Goal: Information Seeking & Learning: Check status

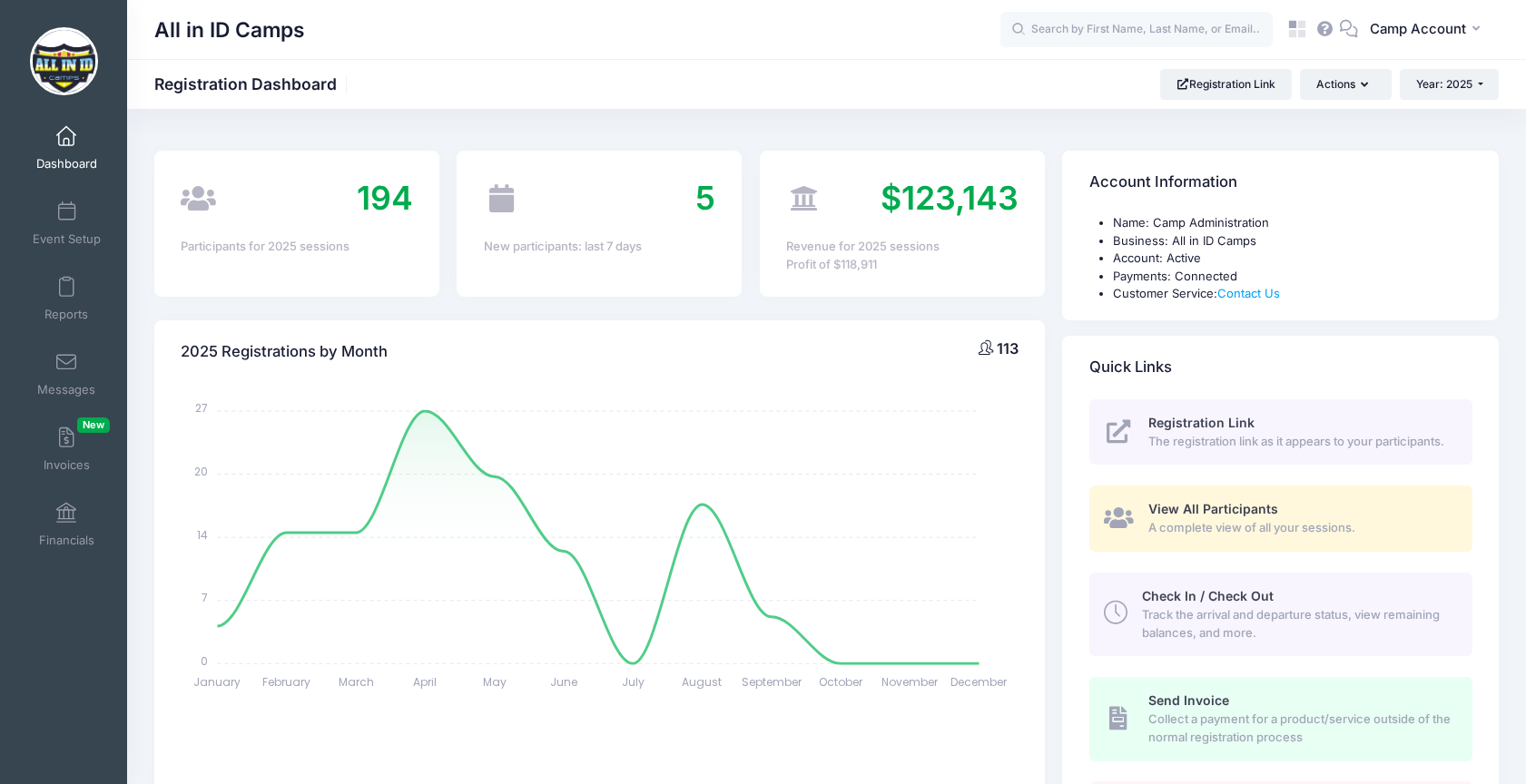
select select
click at [1306, 32] on icon at bounding box center [1298, 30] width 21 height 21
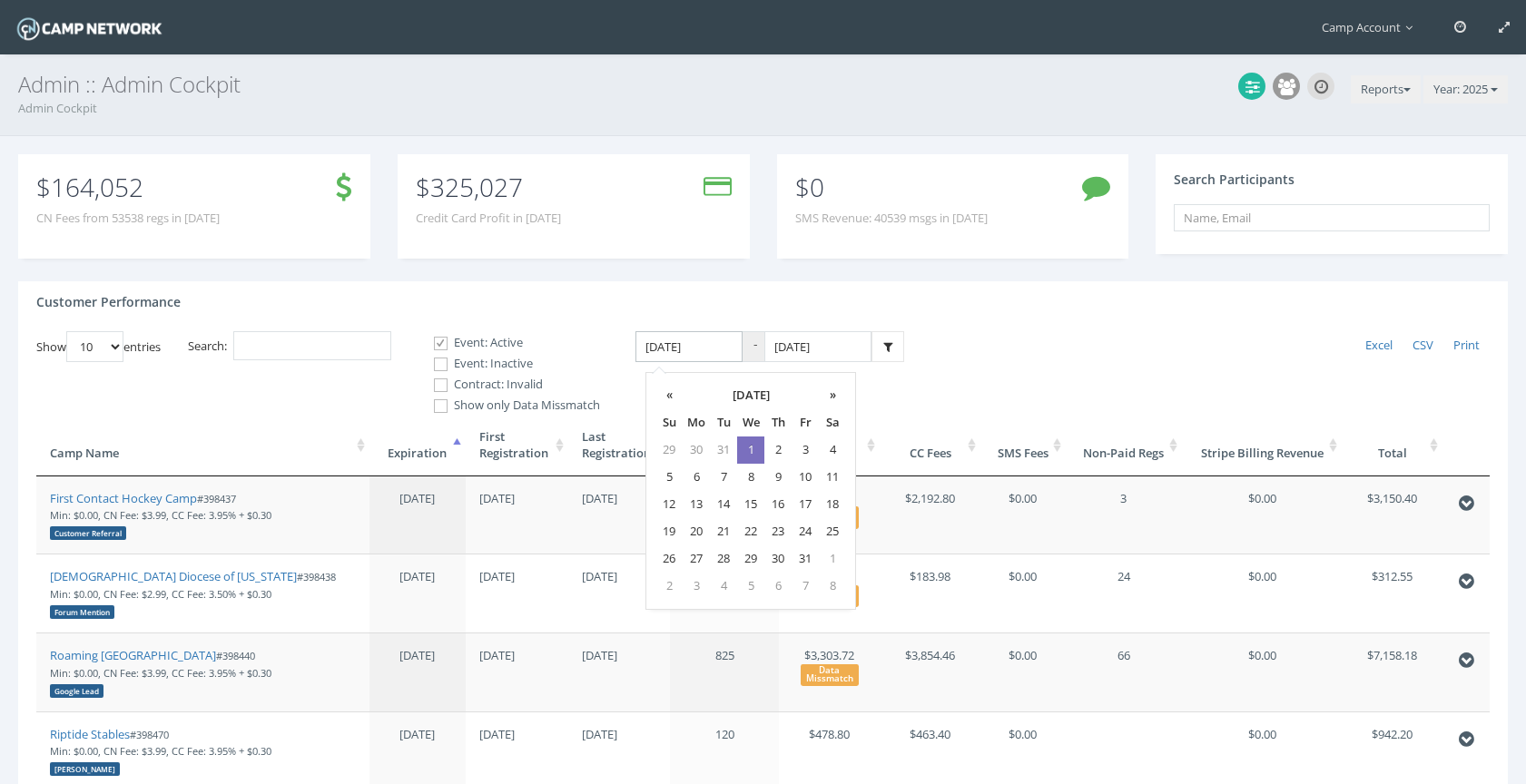
click at [726, 348] on input "1/1/2025" at bounding box center [689, 347] width 107 height 32
click at [836, 403] on th "»" at bounding box center [833, 395] width 27 height 27
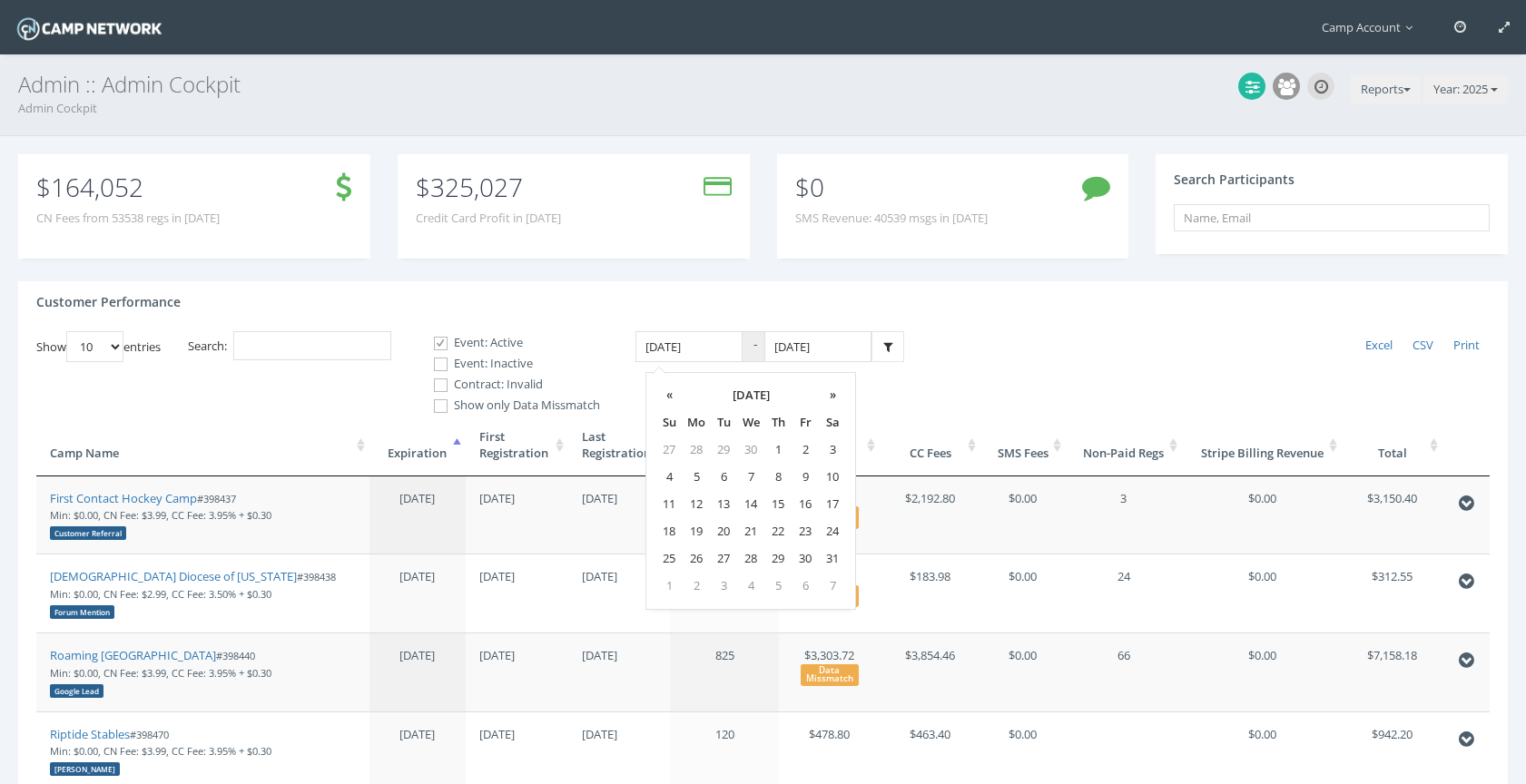
click at [836, 403] on th "»" at bounding box center [833, 395] width 27 height 27
click at [804, 450] on td "1" at bounding box center [806, 450] width 27 height 27
type input "08/01/2025"
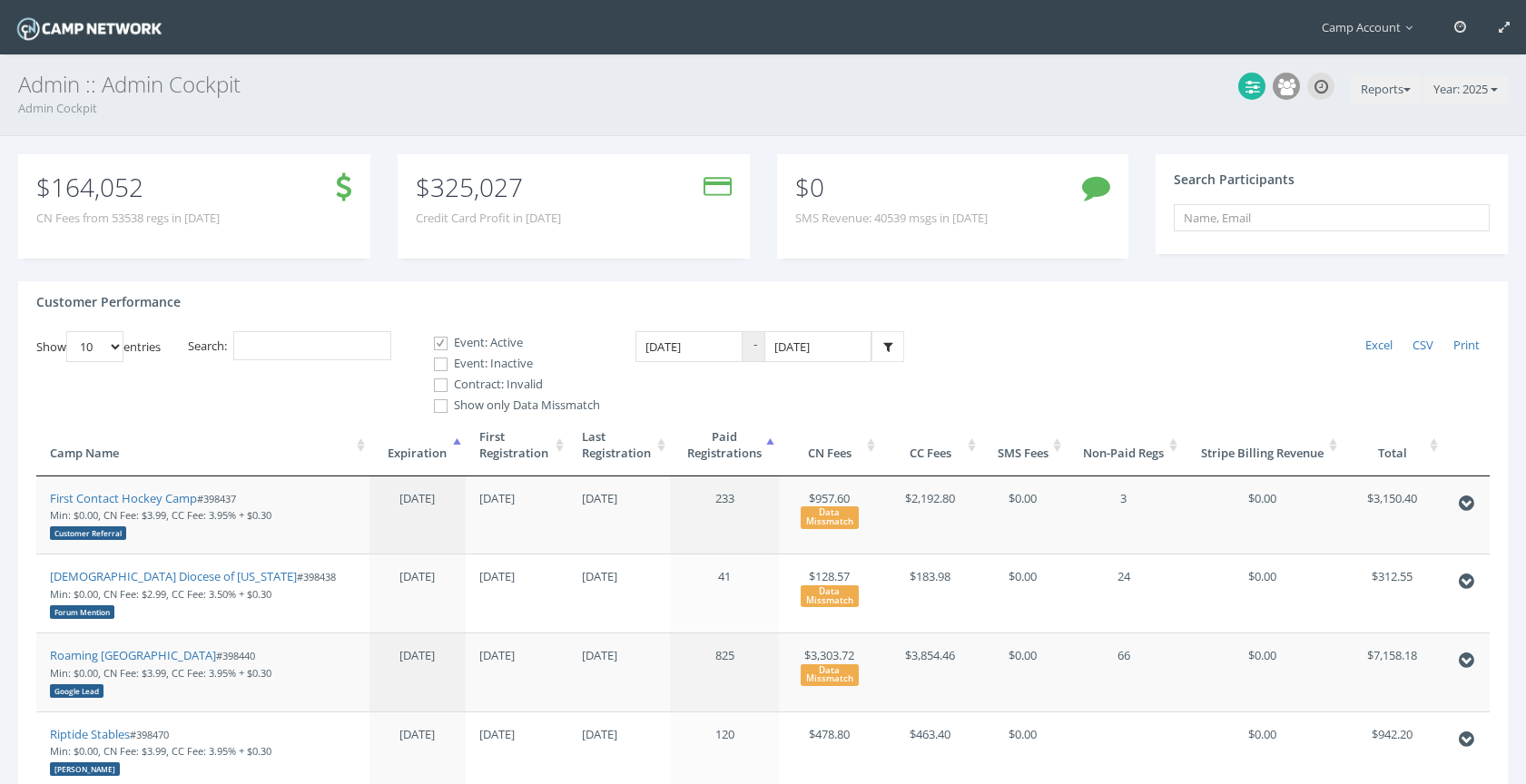
click at [498, 361] on label "Event: Inactive" at bounding box center [510, 363] width 182 height 18
click at [439, 361] on input "Event: Inactive" at bounding box center [431, 364] width 17 height 17
checkbox input "true"
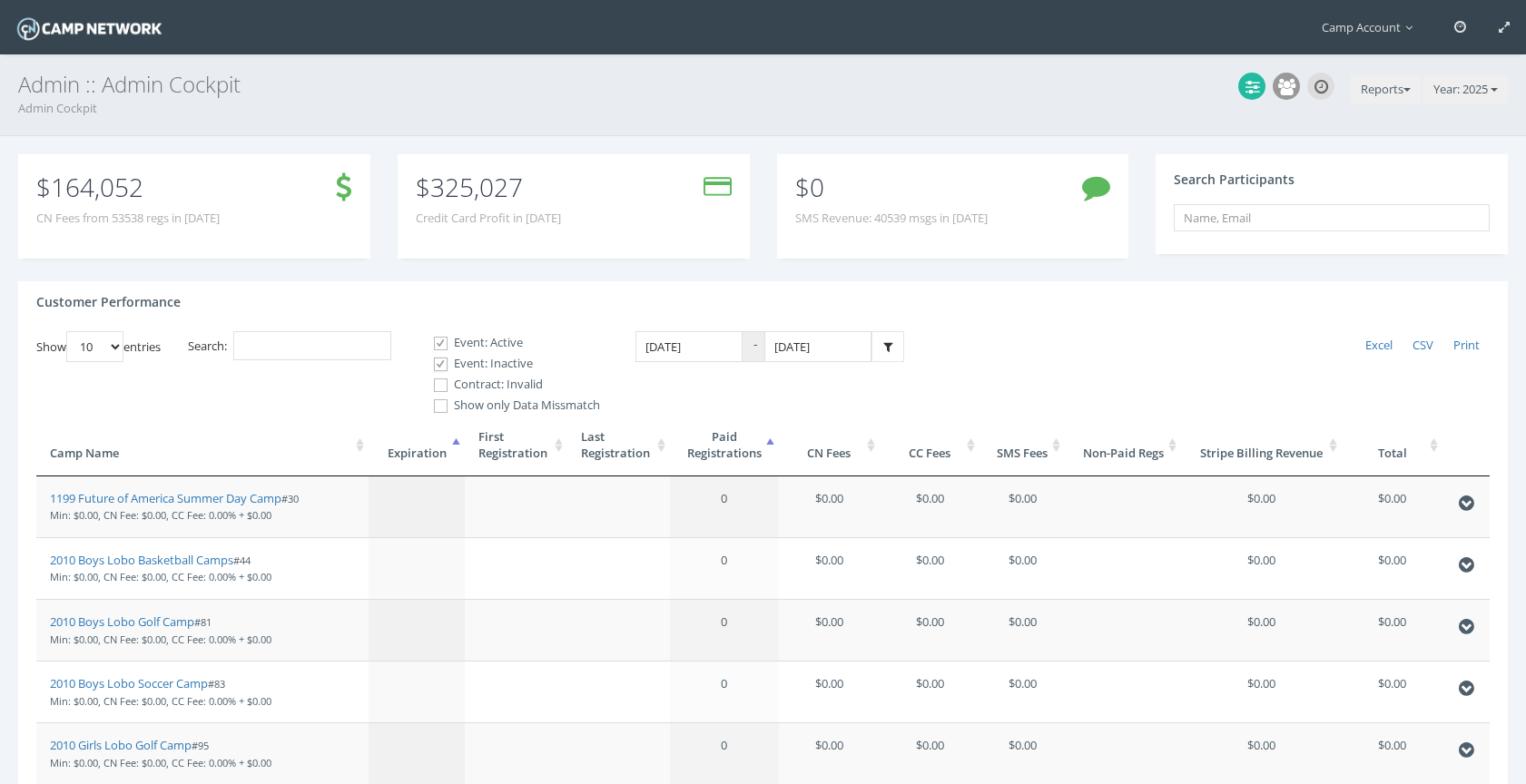
click at [498, 374] on div "Event: Active Event: Inactive Contract: Invalid" at bounding box center [510, 363] width 182 height 60
click at [501, 383] on label "Contract: Invalid" at bounding box center [510, 385] width 182 height 18
click at [439, 383] on input "Contract: Invalid" at bounding box center [431, 386] width 17 height 17
checkbox input "true"
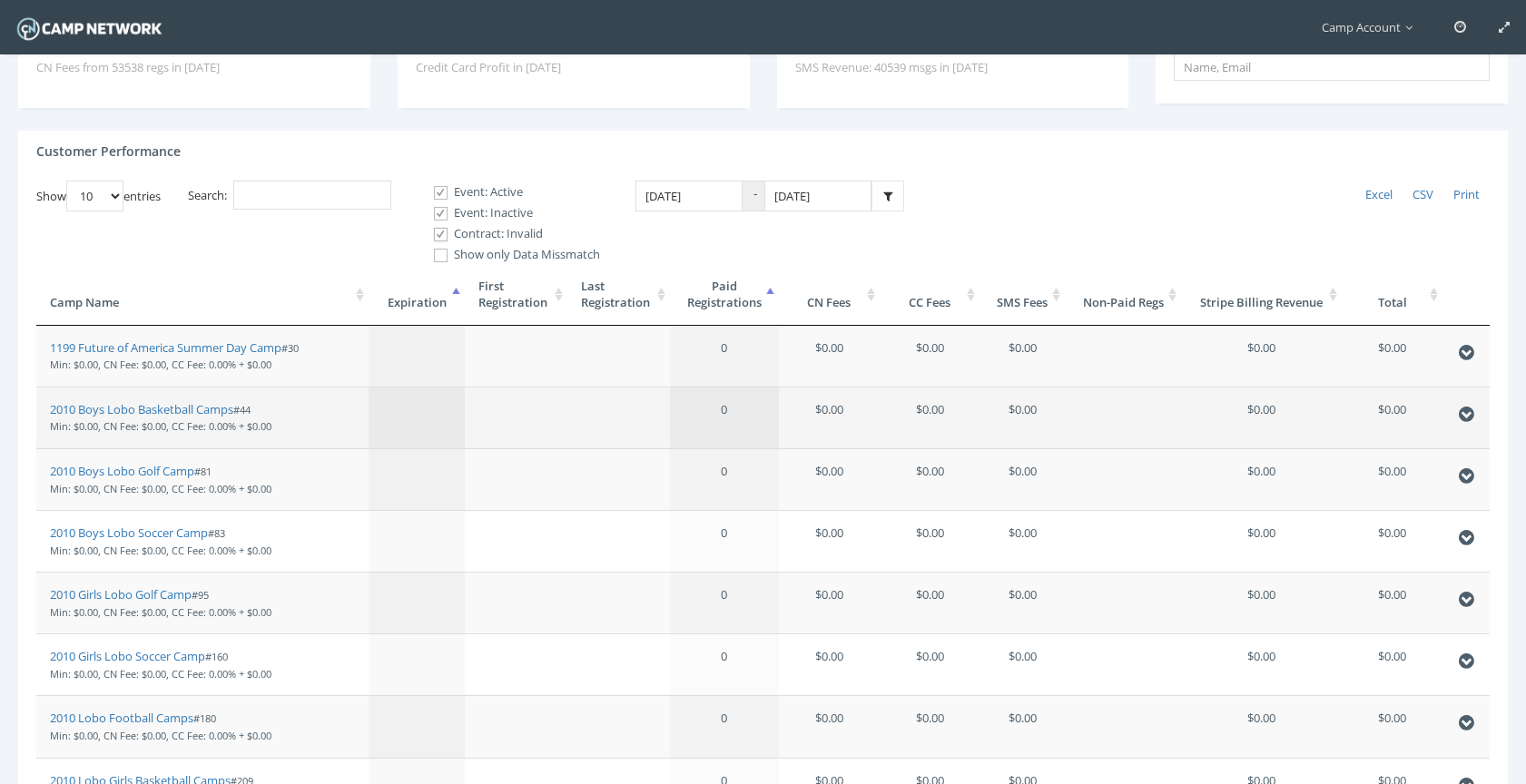
scroll to position [13, 0]
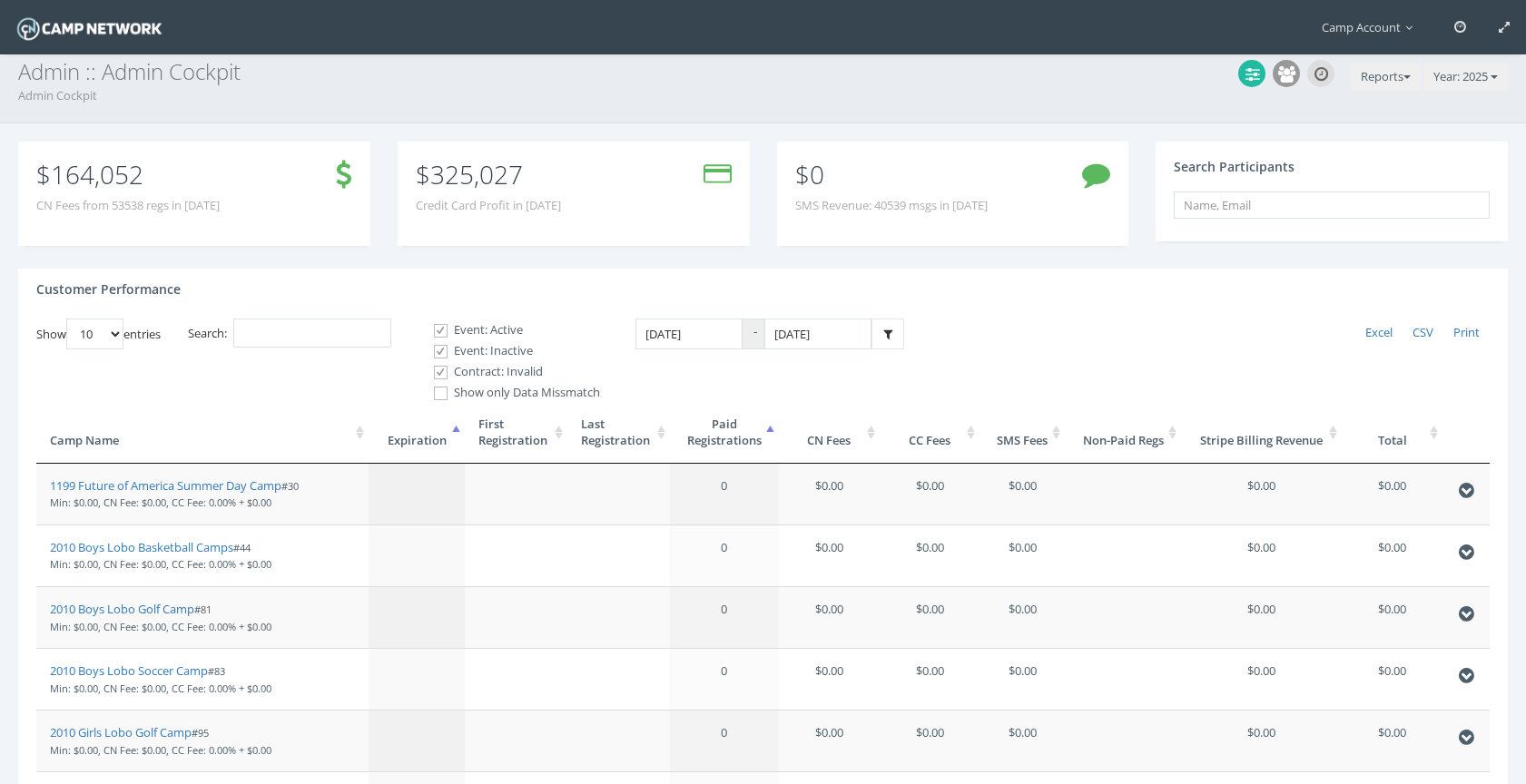
click at [1381, 450] on th "Total" at bounding box center [1392, 433] width 101 height 62
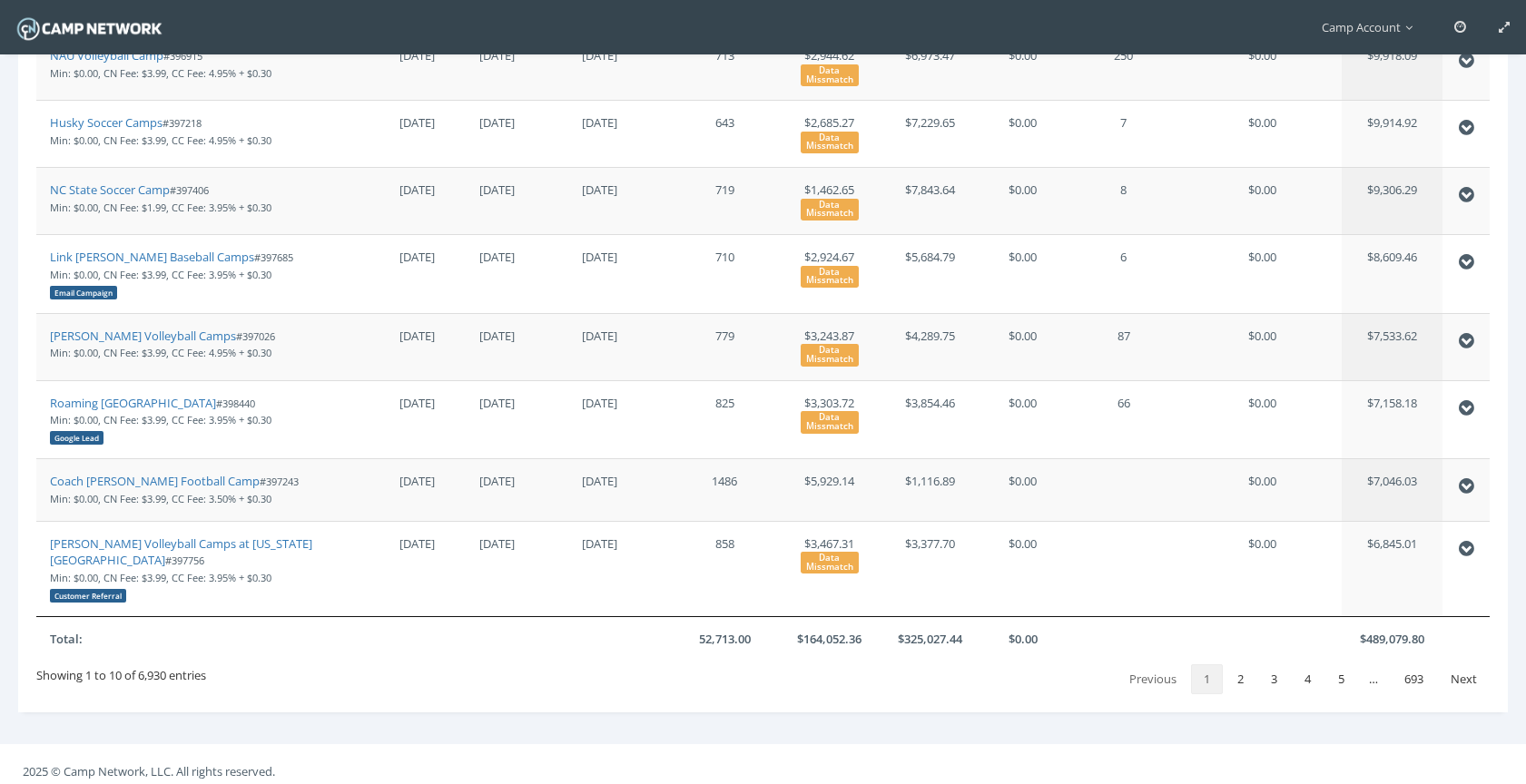
scroll to position [0, 0]
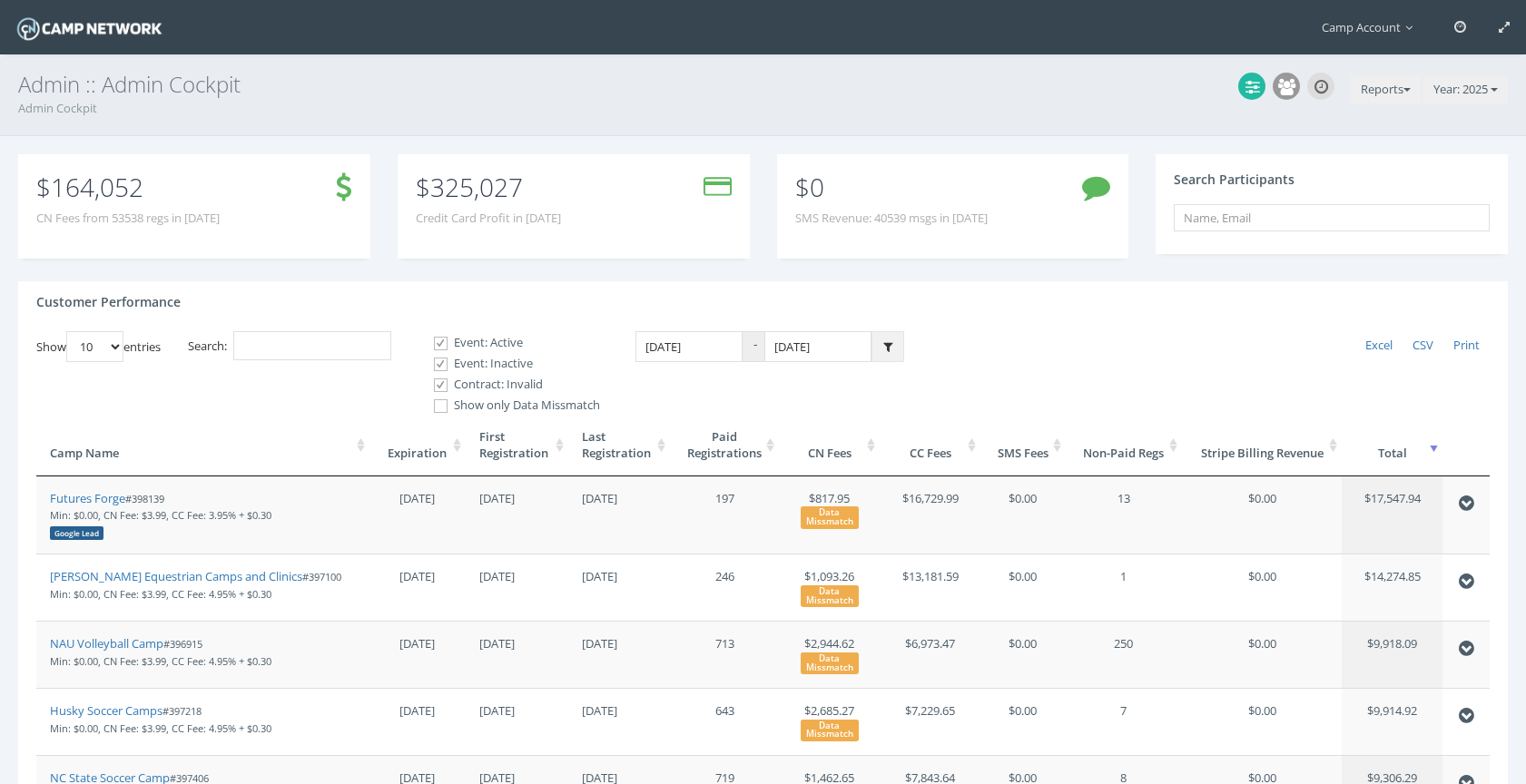
click at [885, 349] on icon at bounding box center [887, 347] width 9 height 12
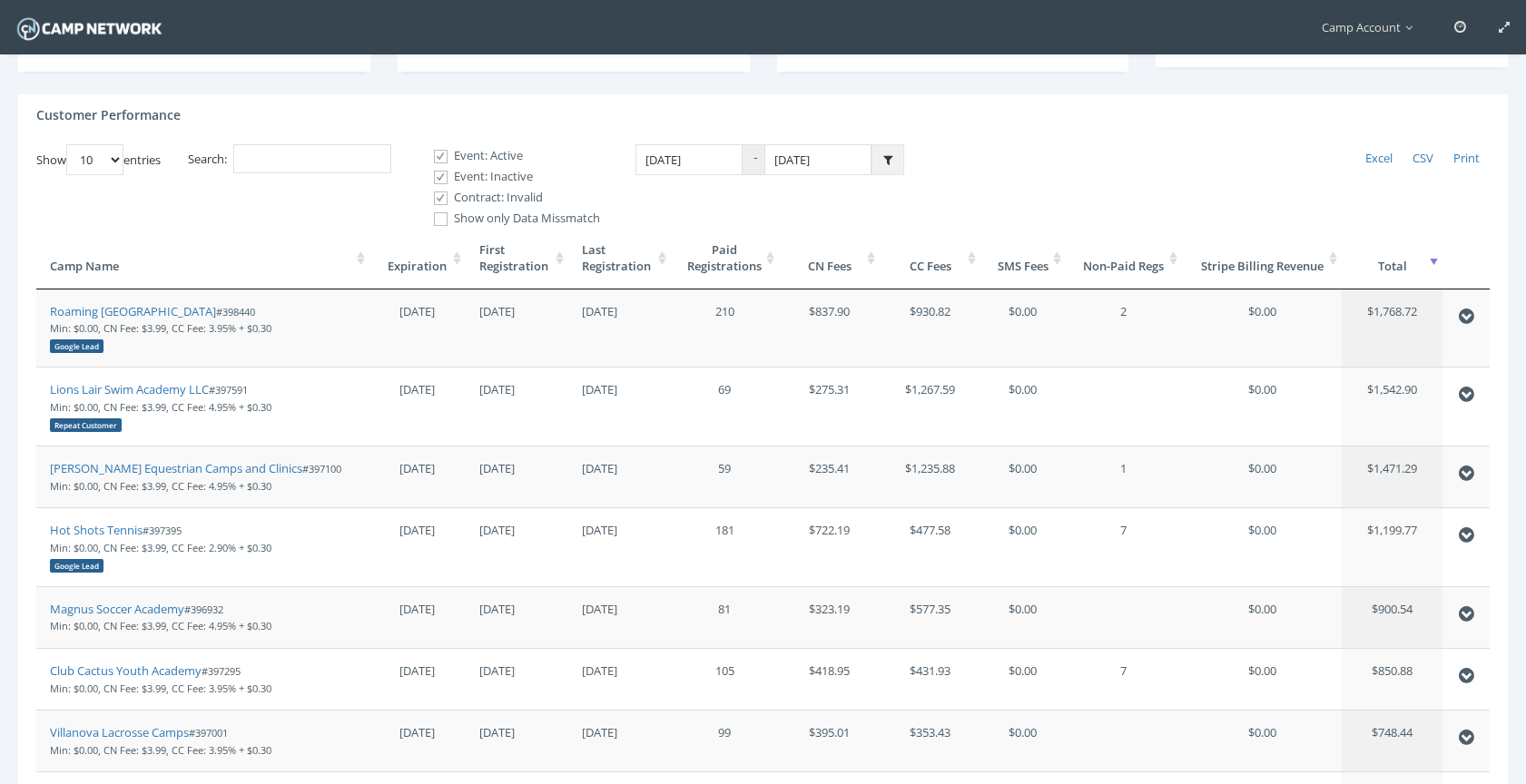
scroll to position [582, 0]
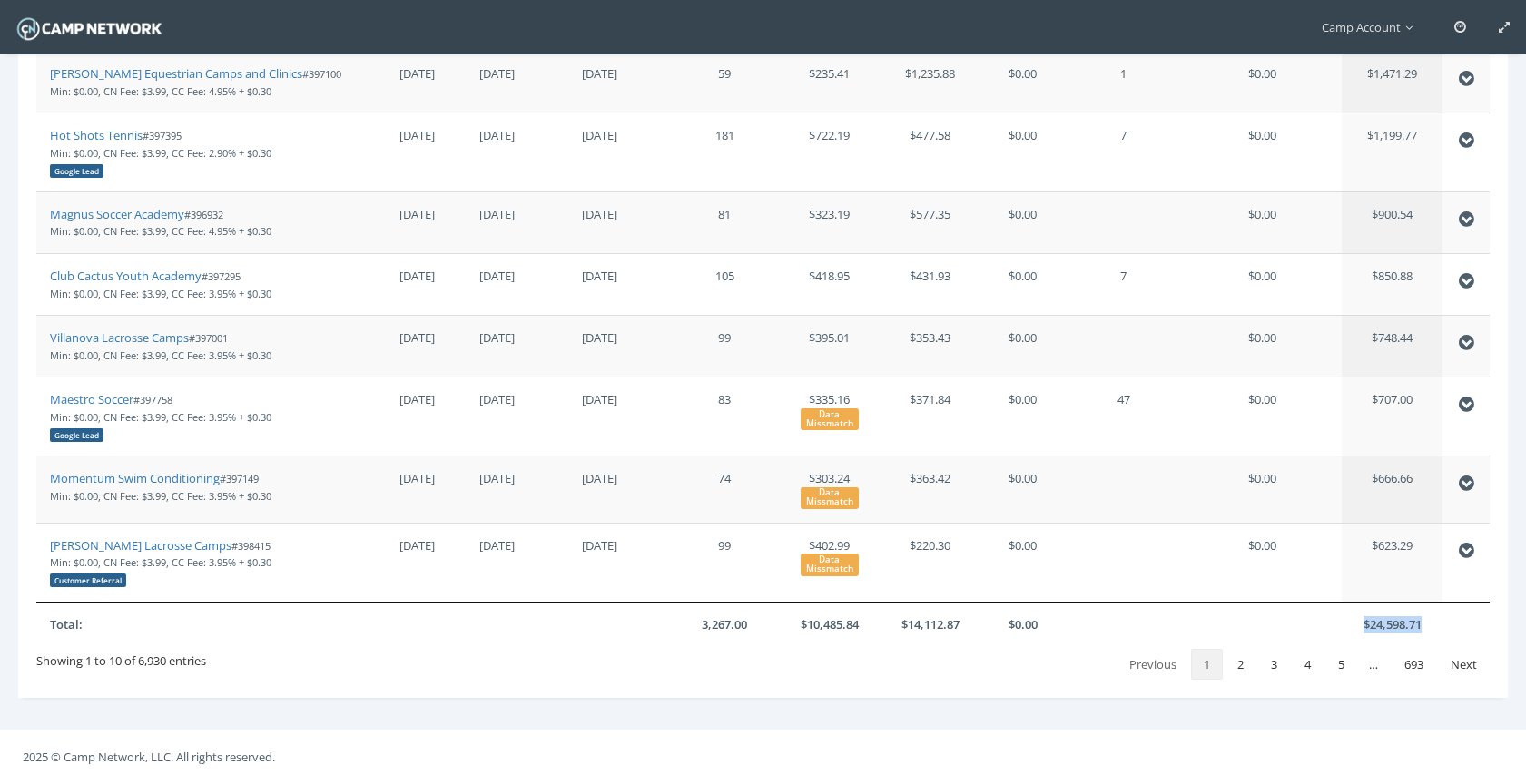
drag, startPoint x: 1431, startPoint y: 621, endPoint x: 1351, endPoint y: 623, distance: 80.0
click at [1351, 623] on th "$24,598.71" at bounding box center [1392, 624] width 101 height 45
copy th "$24,598.71"
drag, startPoint x: 765, startPoint y: 626, endPoint x: 680, endPoint y: 629, distance: 85.1
click at [680, 629] on th "3,267.00" at bounding box center [725, 624] width 109 height 45
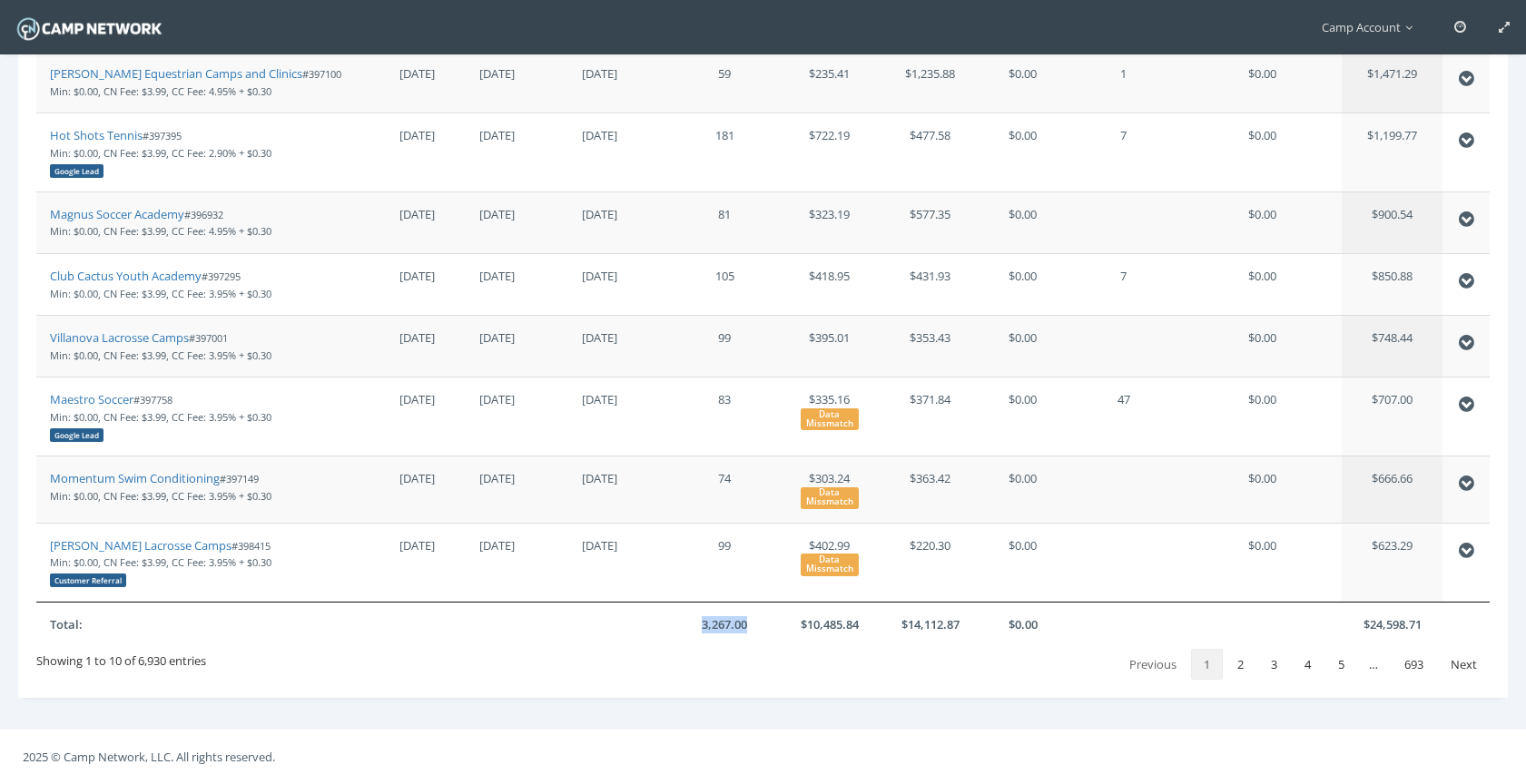
copy th "3,267.00"
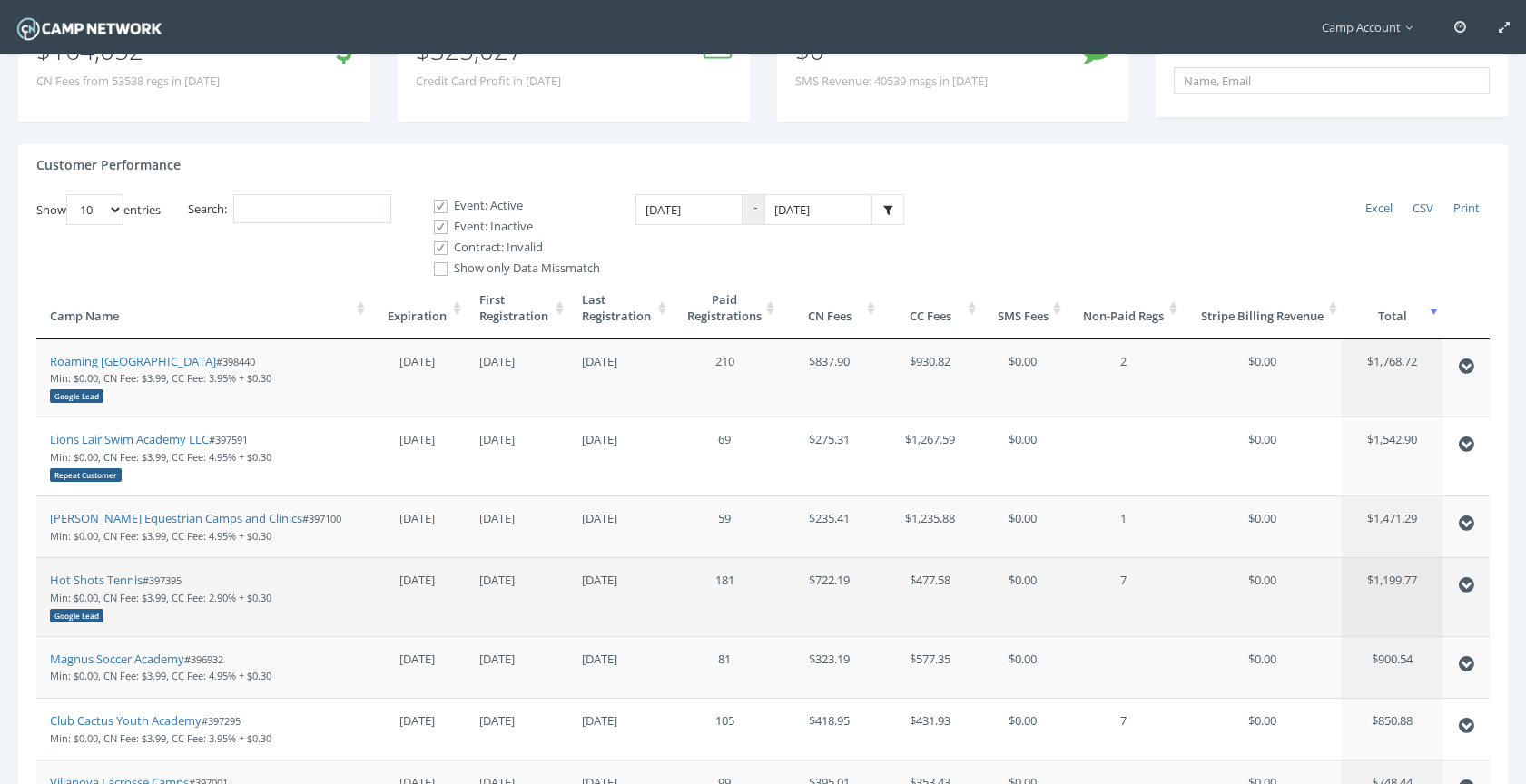
scroll to position [0, 0]
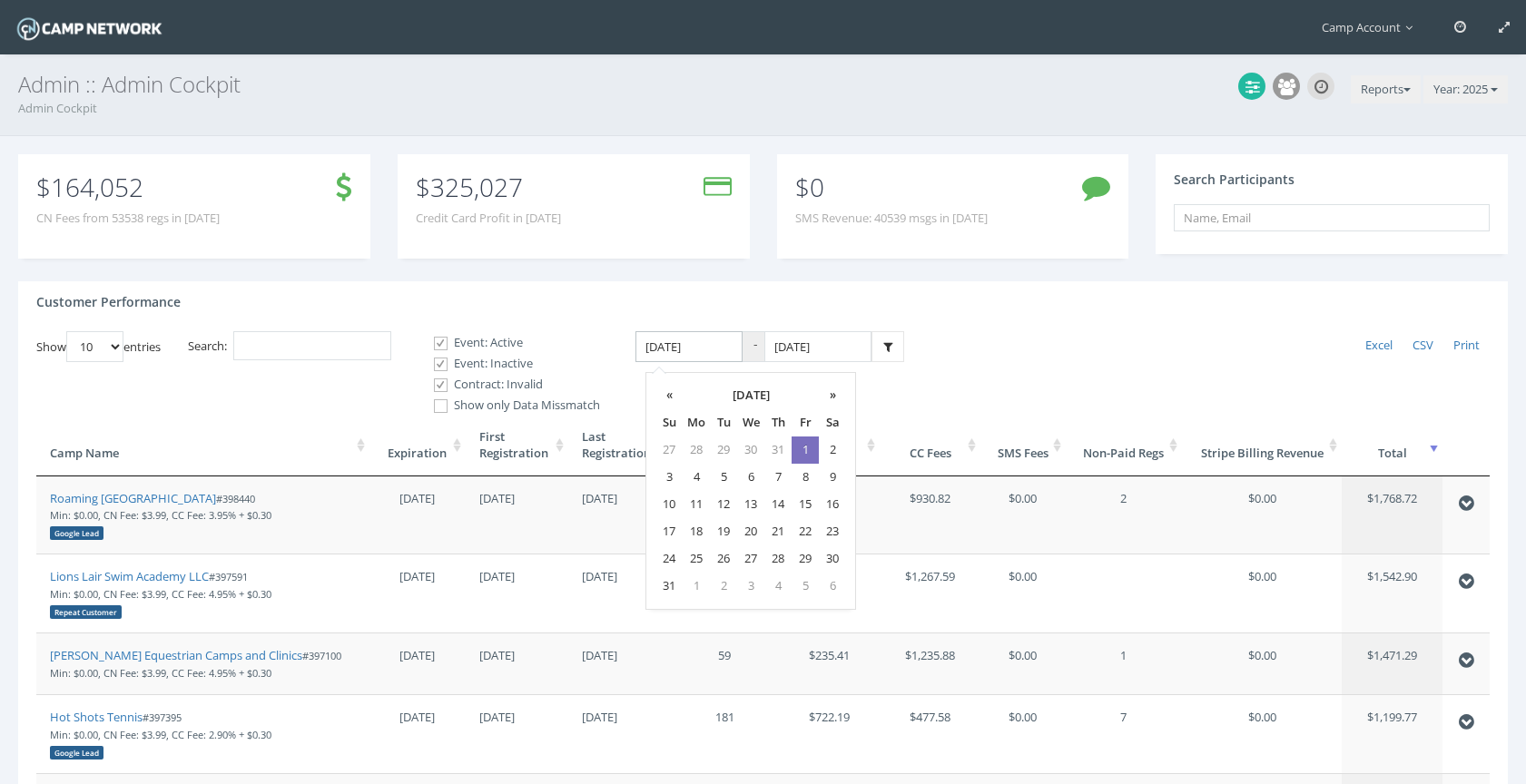
click at [738, 351] on input "08/01/2025" at bounding box center [689, 347] width 107 height 32
type input "08/01/2024"
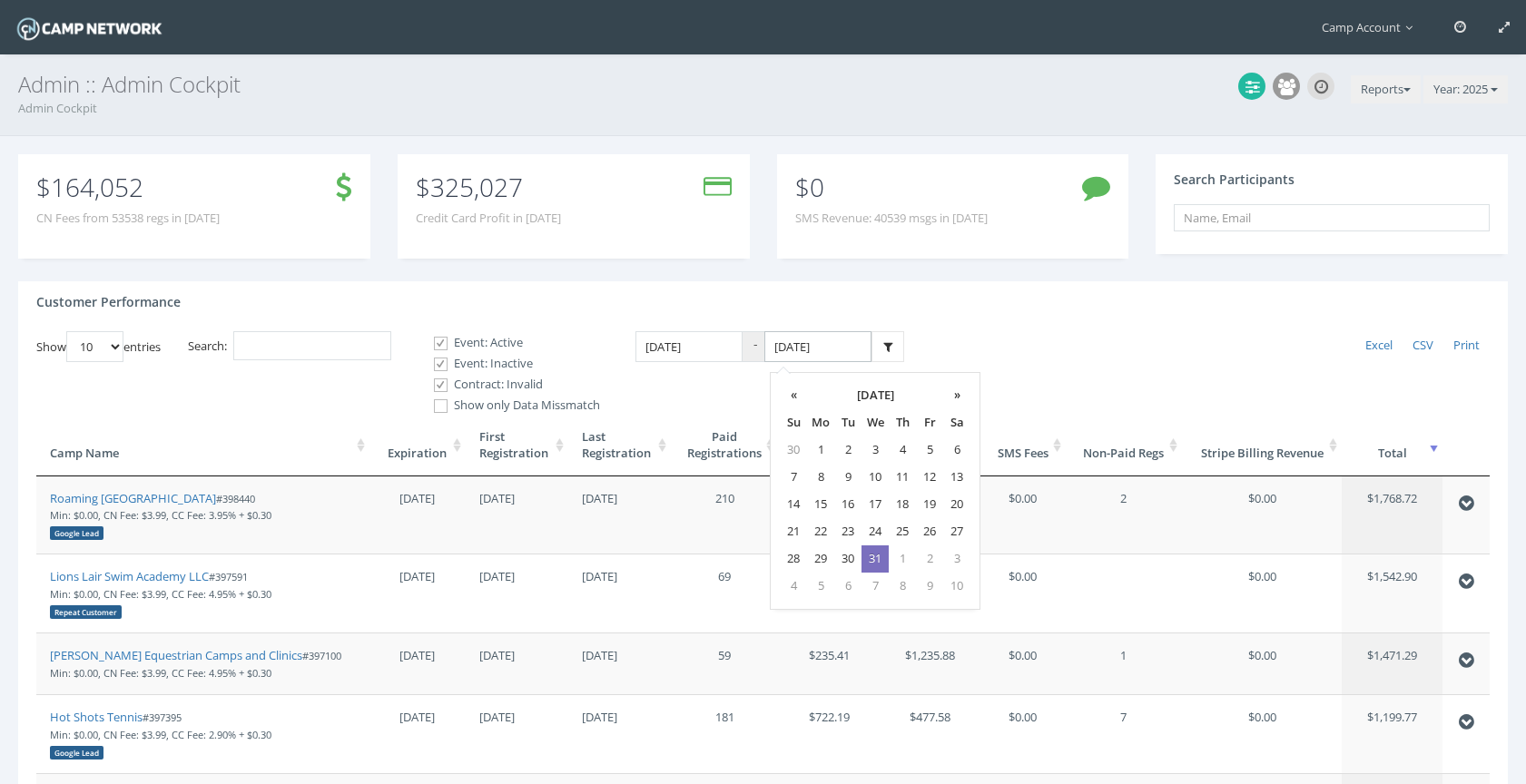
click at [844, 350] on input "12/31/2025" at bounding box center [817, 347] width 107 height 32
click at [831, 290] on div "Customer Performance" at bounding box center [763, 306] width 1489 height 50
click at [841, 349] on input "12/31/2024" at bounding box center [817, 347] width 107 height 32
click at [797, 403] on th "«" at bounding box center [793, 395] width 27 height 27
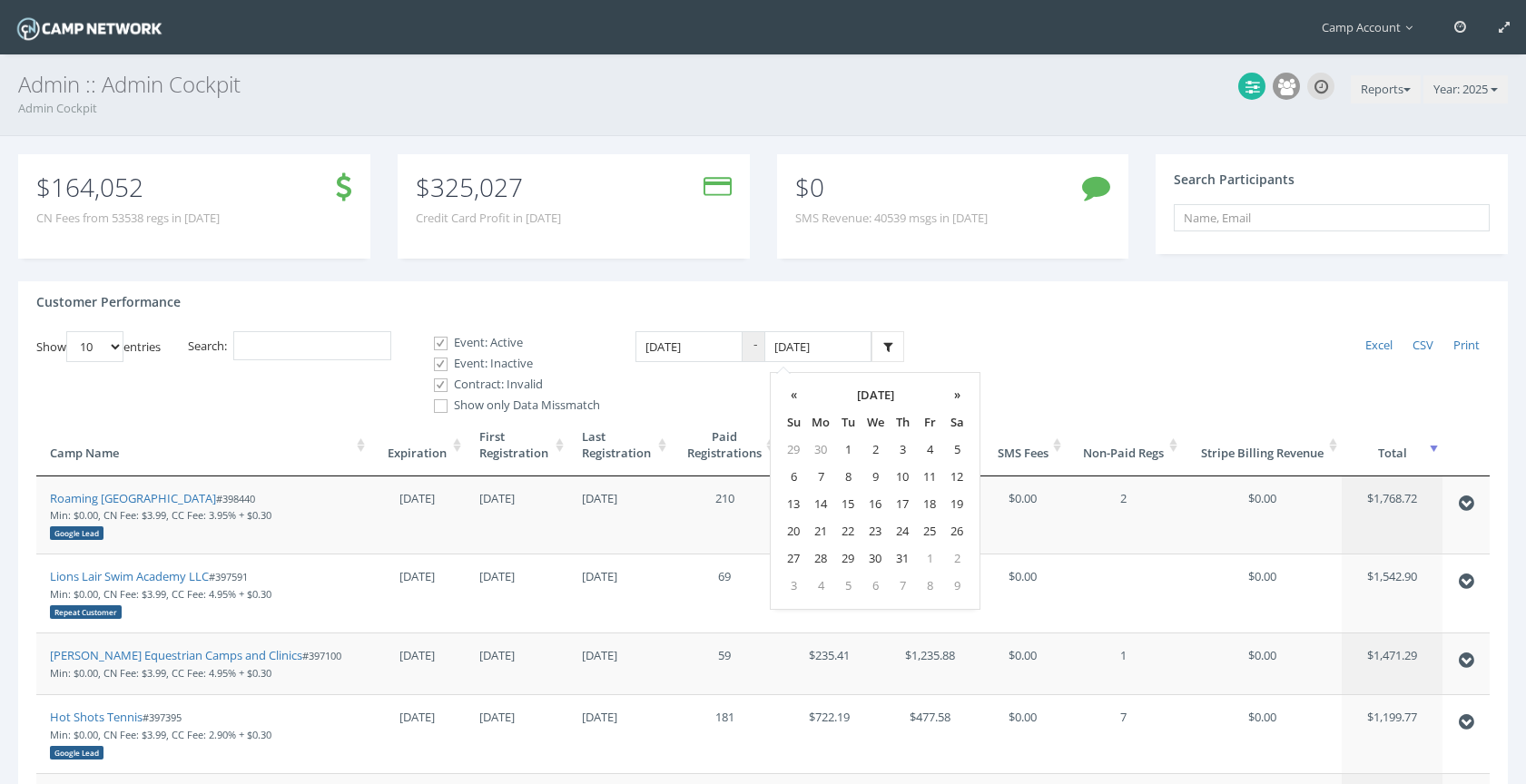
click at [797, 403] on th "«" at bounding box center [793, 395] width 27 height 27
click at [796, 511] on td "8" at bounding box center [793, 505] width 27 height 27
type input "09/08/2024"
click at [886, 344] on icon at bounding box center [887, 347] width 9 height 12
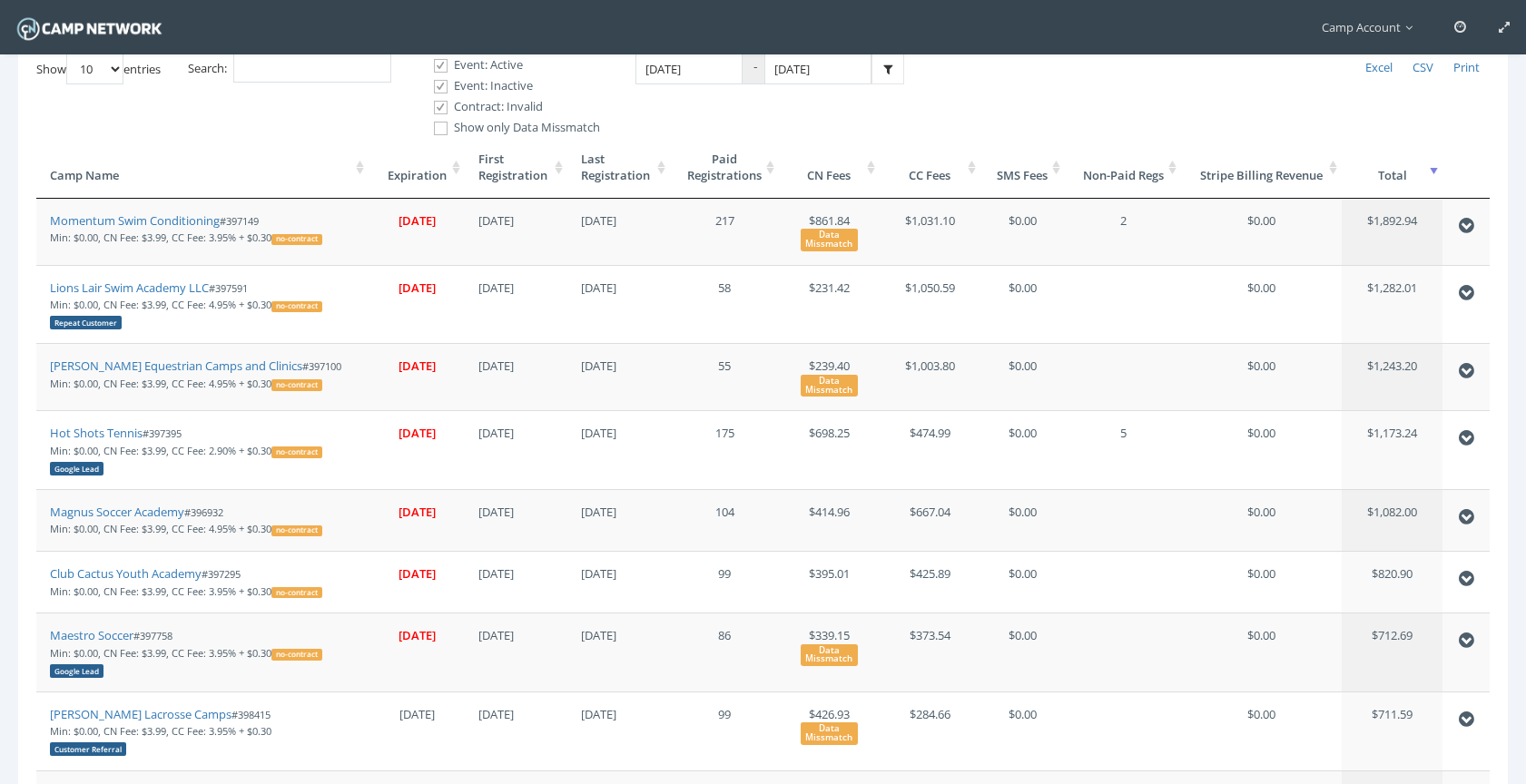
scroll to position [570, 0]
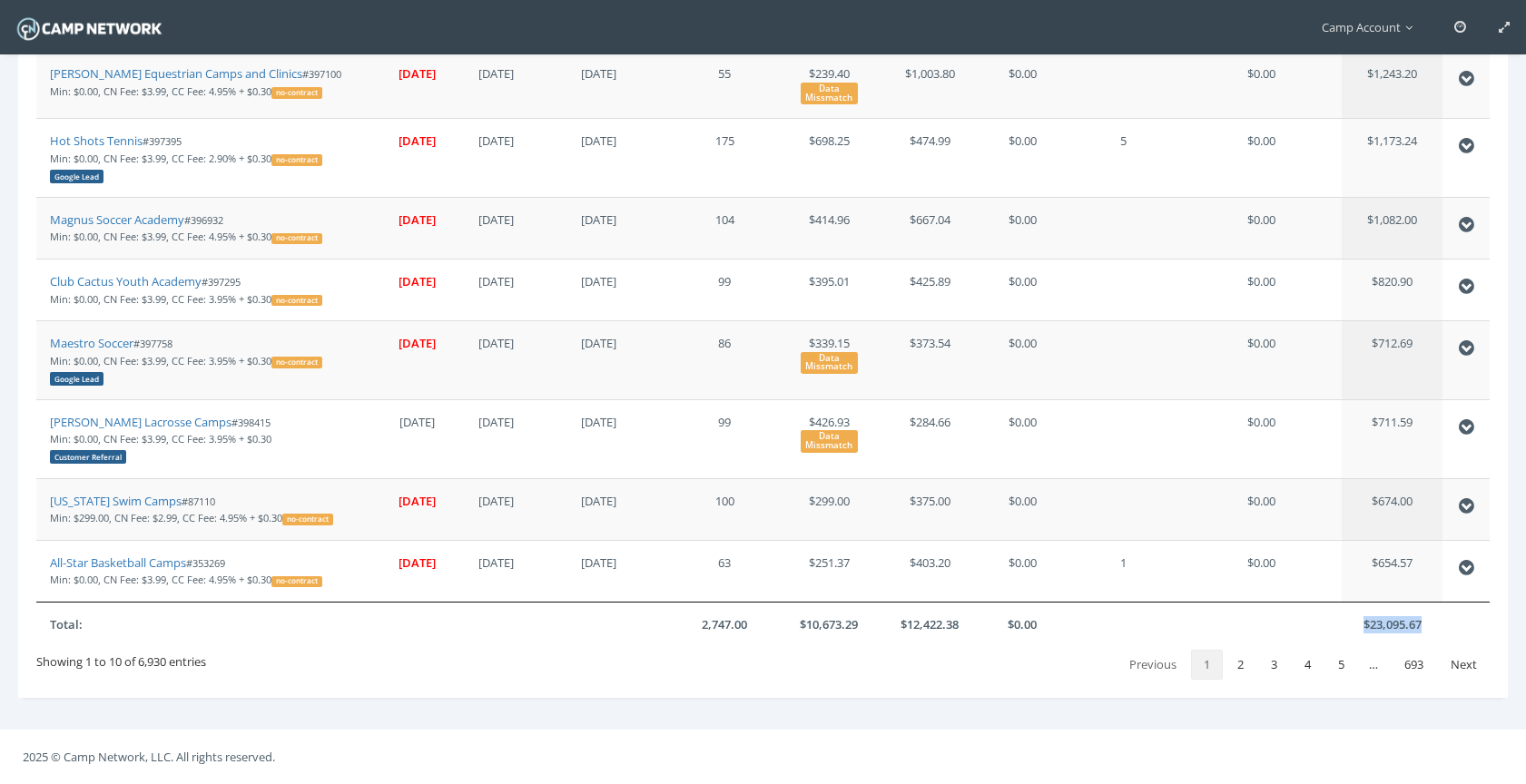
drag, startPoint x: 1425, startPoint y: 629, endPoint x: 1362, endPoint y: 630, distance: 63.0
click at [1362, 630] on th "$23,095.67" at bounding box center [1392, 624] width 101 height 45
copy th "$23,095.67"
drag, startPoint x: 731, startPoint y: 624, endPoint x: 692, endPoint y: 624, distance: 39.0
click at [692, 624] on th "2,747.00" at bounding box center [724, 624] width 109 height 45
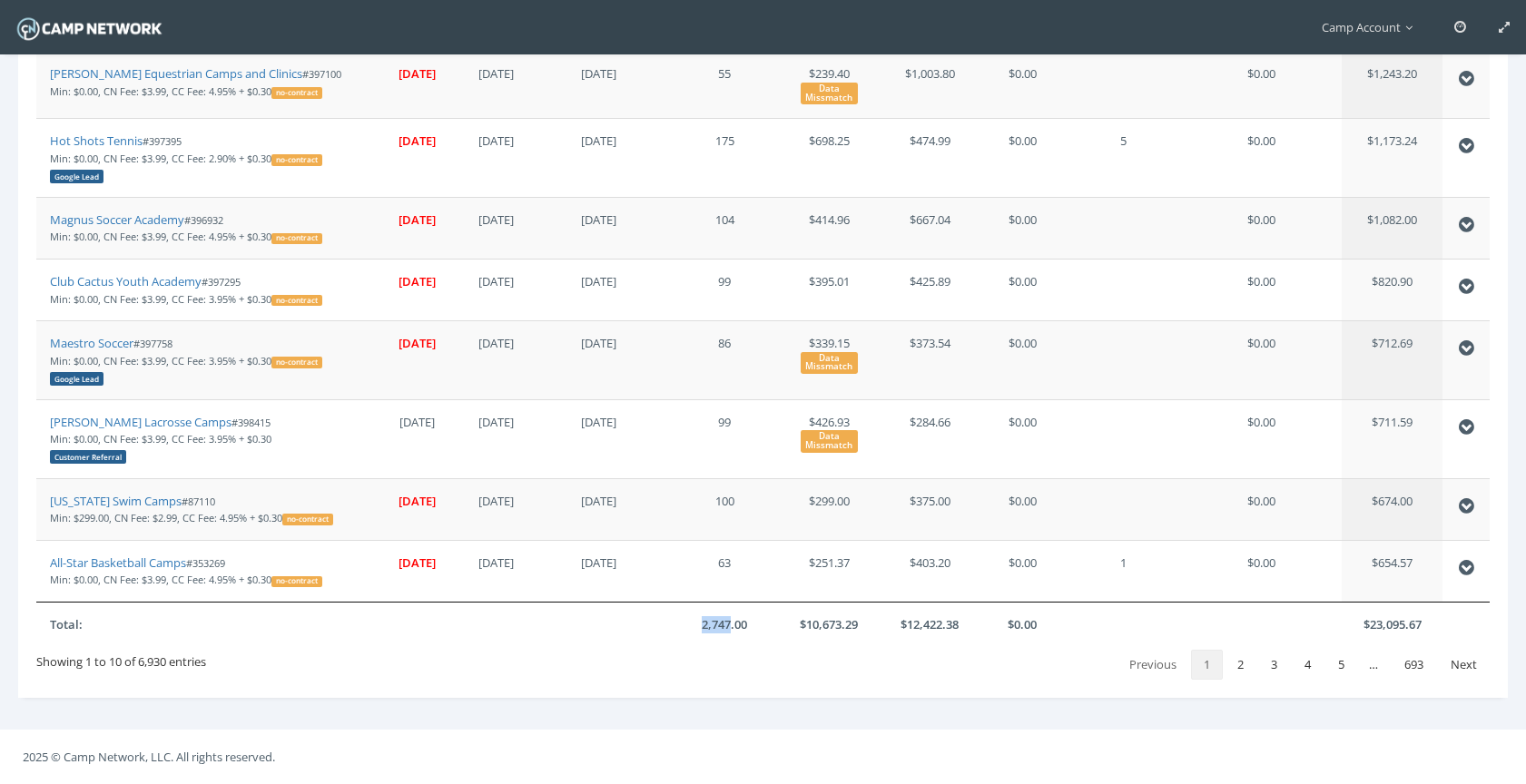
copy th "2,747"
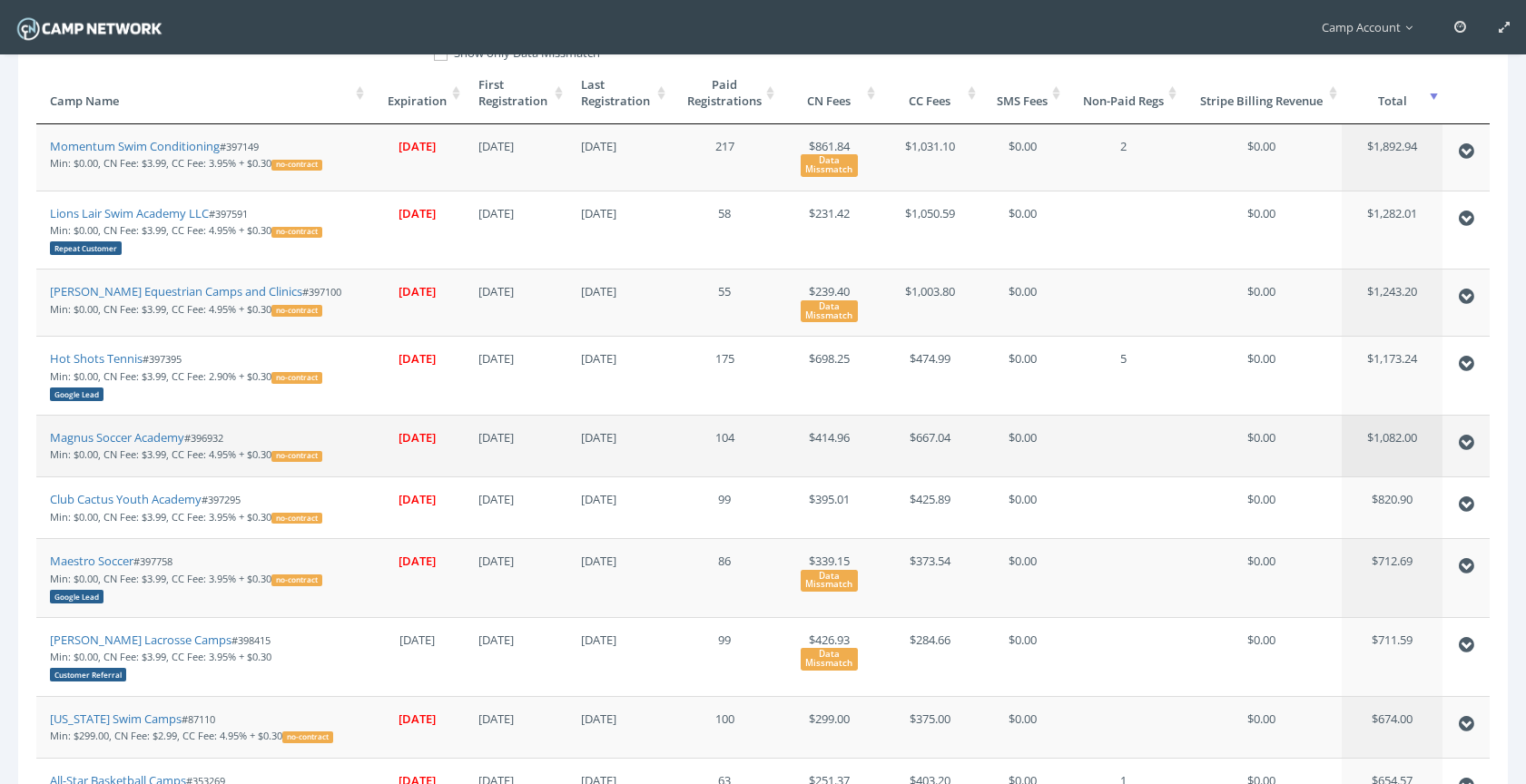
scroll to position [0, 0]
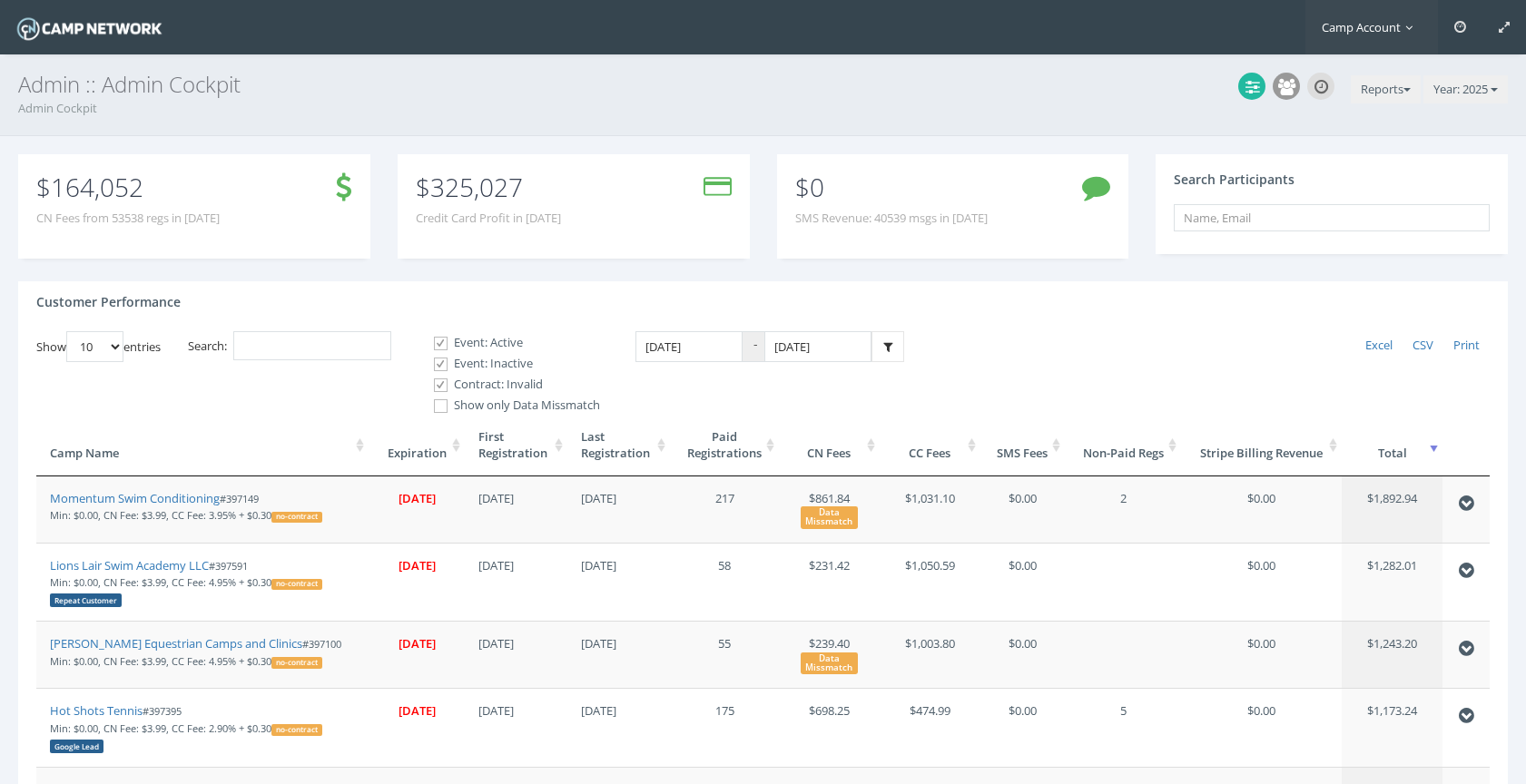
click at [1365, 29] on span "Camp Account" at bounding box center [1371, 27] width 100 height 16
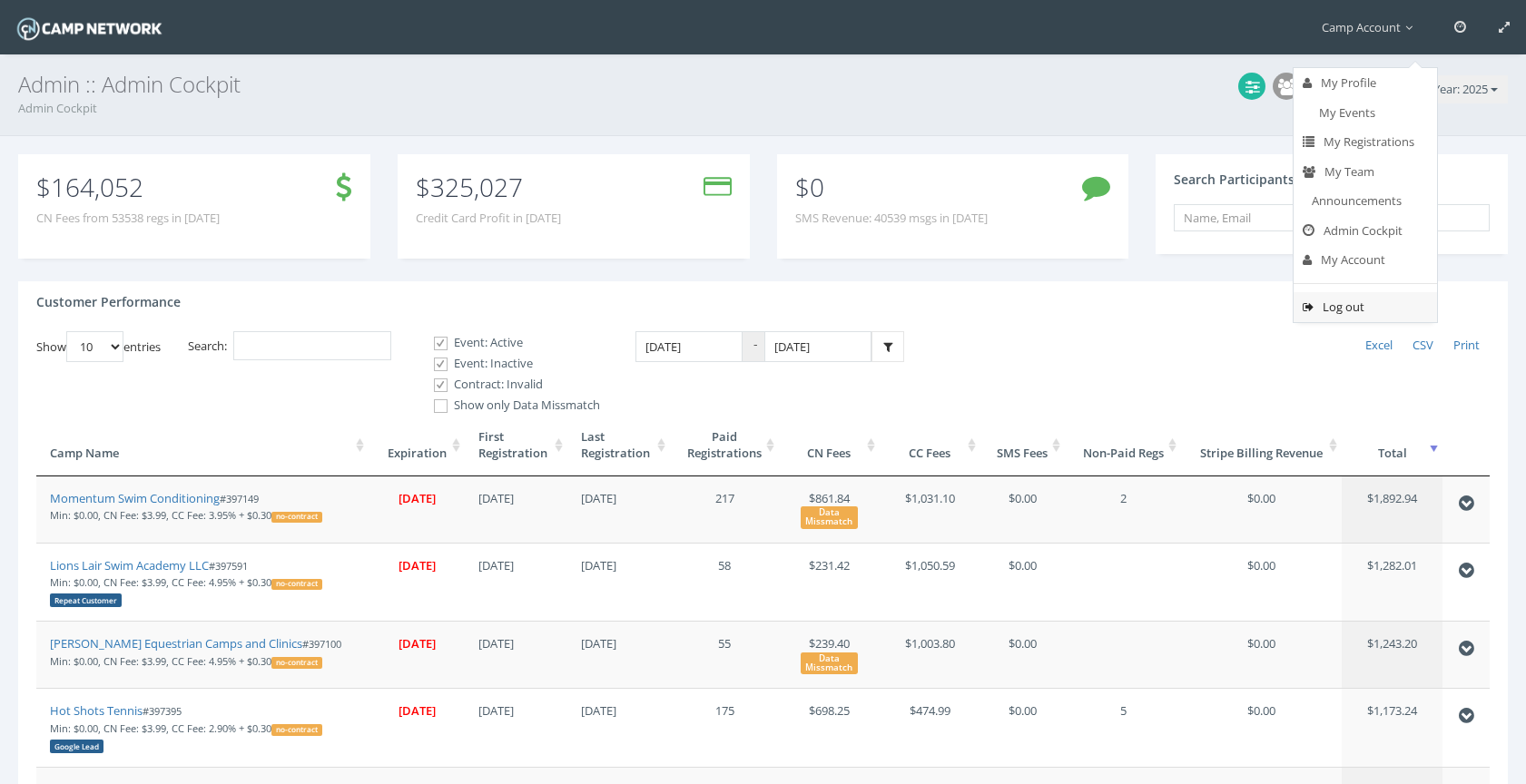
click at [1329, 301] on link "Log out" at bounding box center [1365, 306] width 143 height 30
